Goal: Download file/media

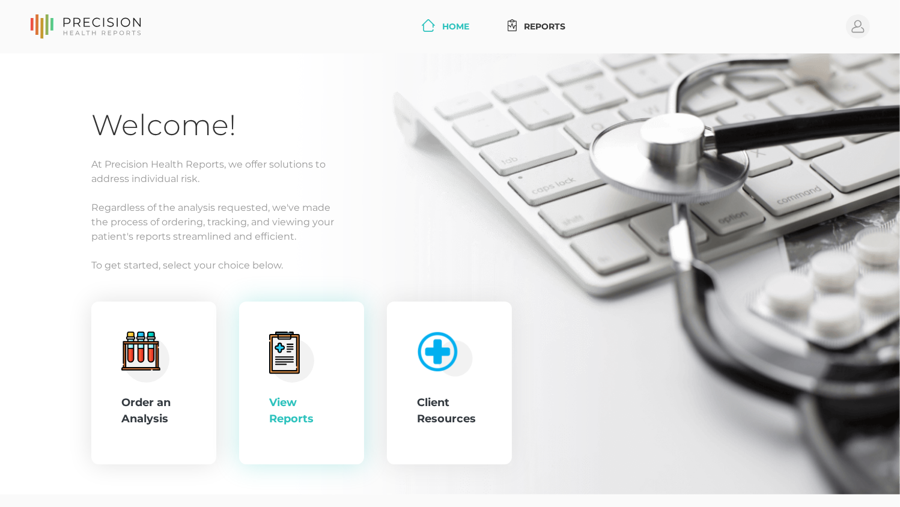
click at [317, 388] on div "View Reports" at bounding box center [301, 383] width 65 height 103
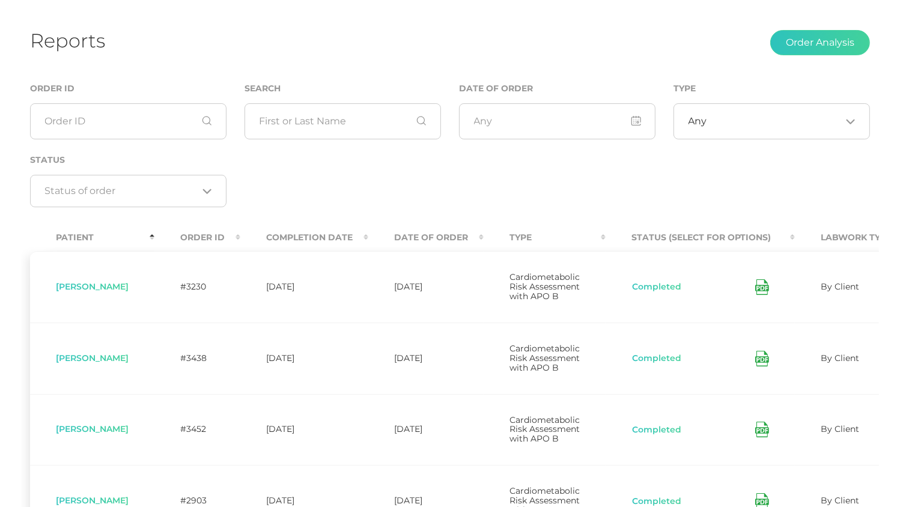
scroll to position [120, 0]
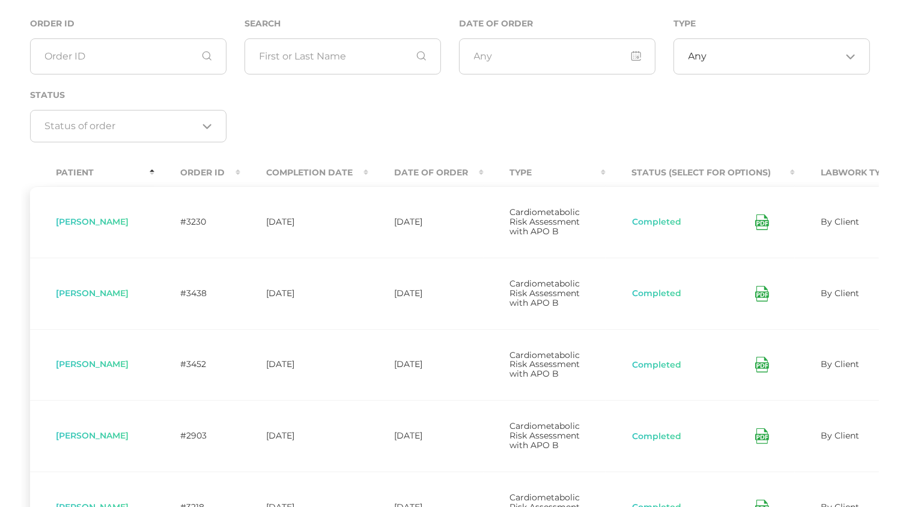
click at [426, 169] on th "Date Of Order" at bounding box center [425, 172] width 115 height 27
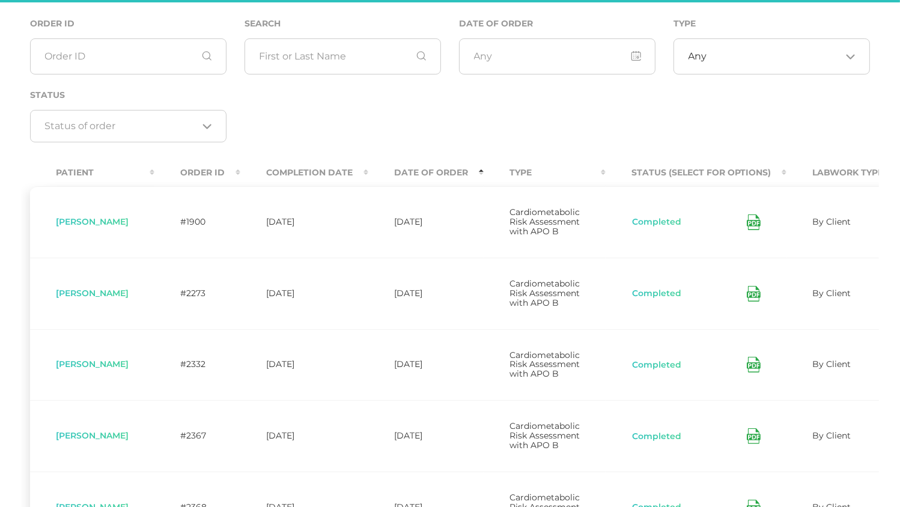
click at [426, 169] on th "Date Of Order" at bounding box center [425, 172] width 115 height 27
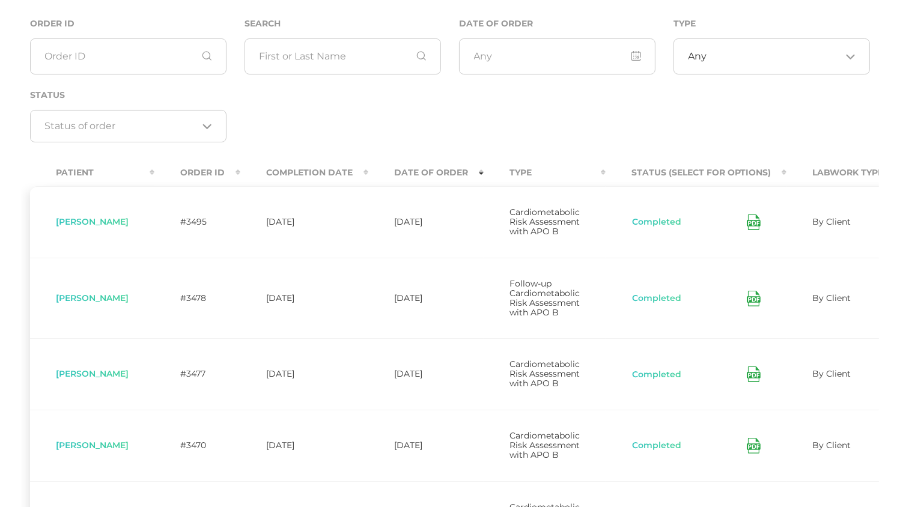
click at [756, 226] on icon at bounding box center [754, 222] width 14 height 16
